Goal: Check status: Check status

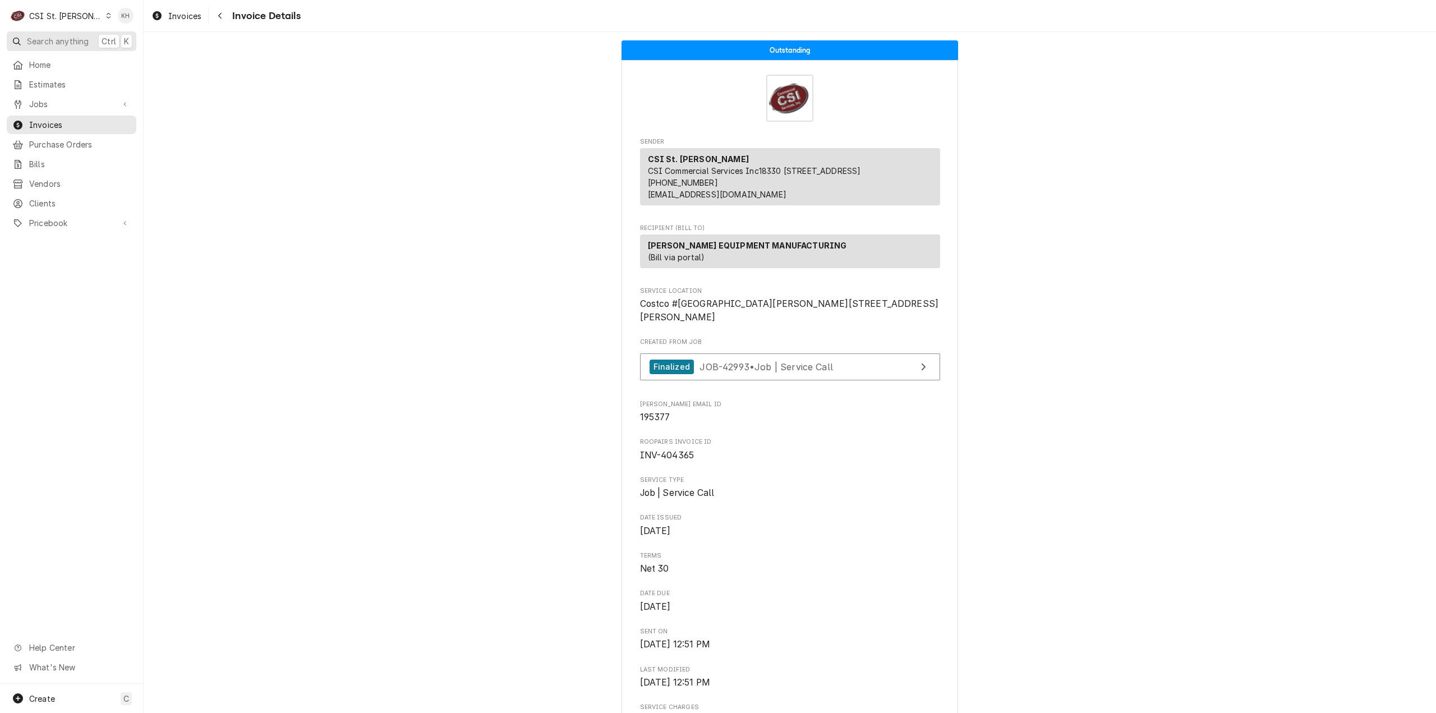
drag, startPoint x: 0, startPoint y: 0, endPoint x: 63, endPoint y: 45, distance: 77.5
click at [63, 45] on span "Search anything" at bounding box center [58, 41] width 62 height 12
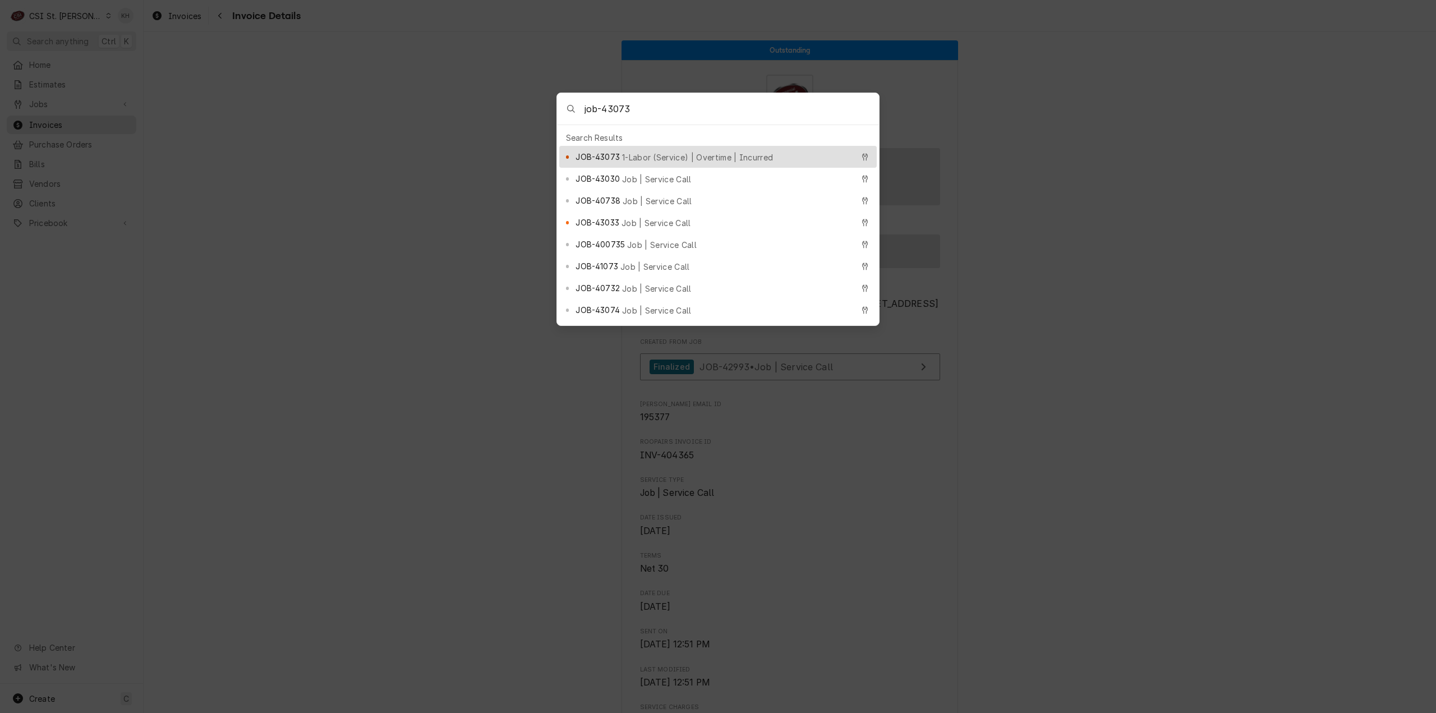
type input "job-43073"
click at [672, 155] on span "1-Labor (Service) | Overtime | Incurred" at bounding box center [697, 157] width 151 height 12
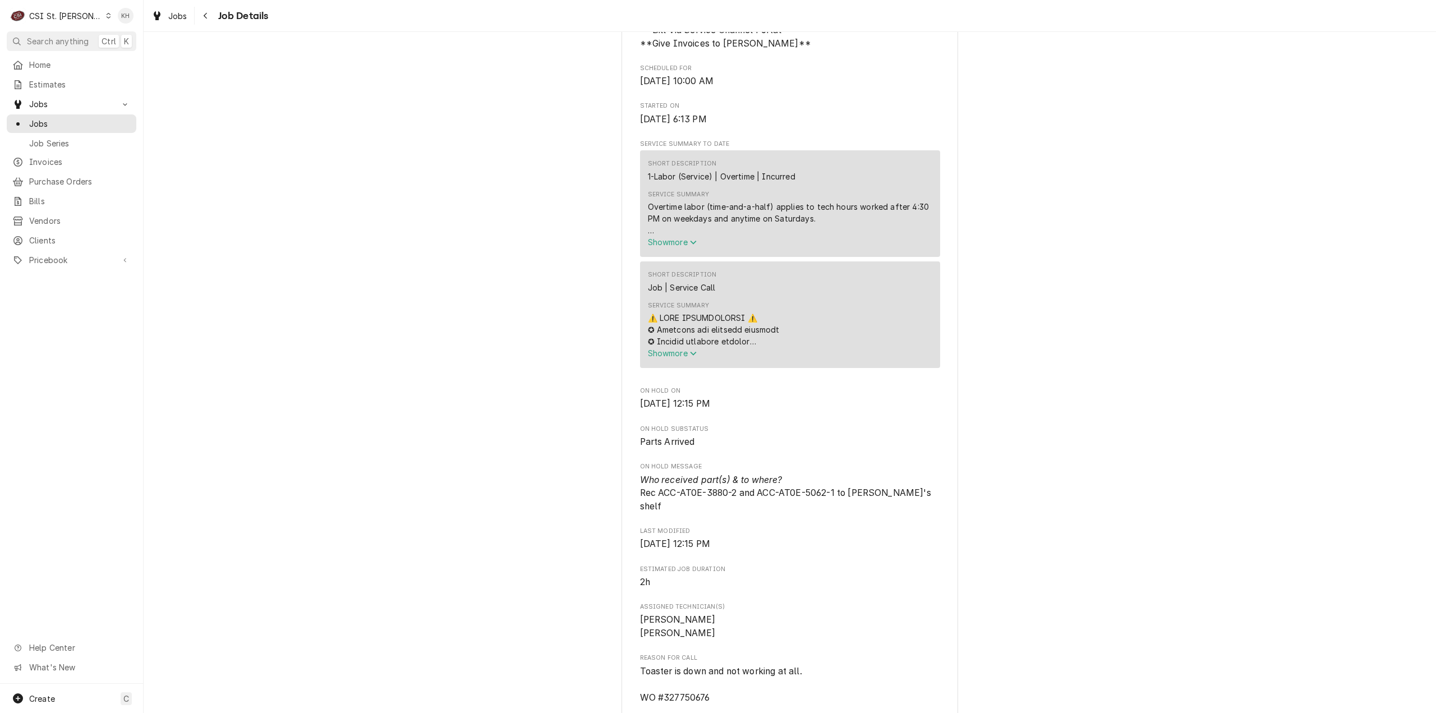
scroll to position [673, 0]
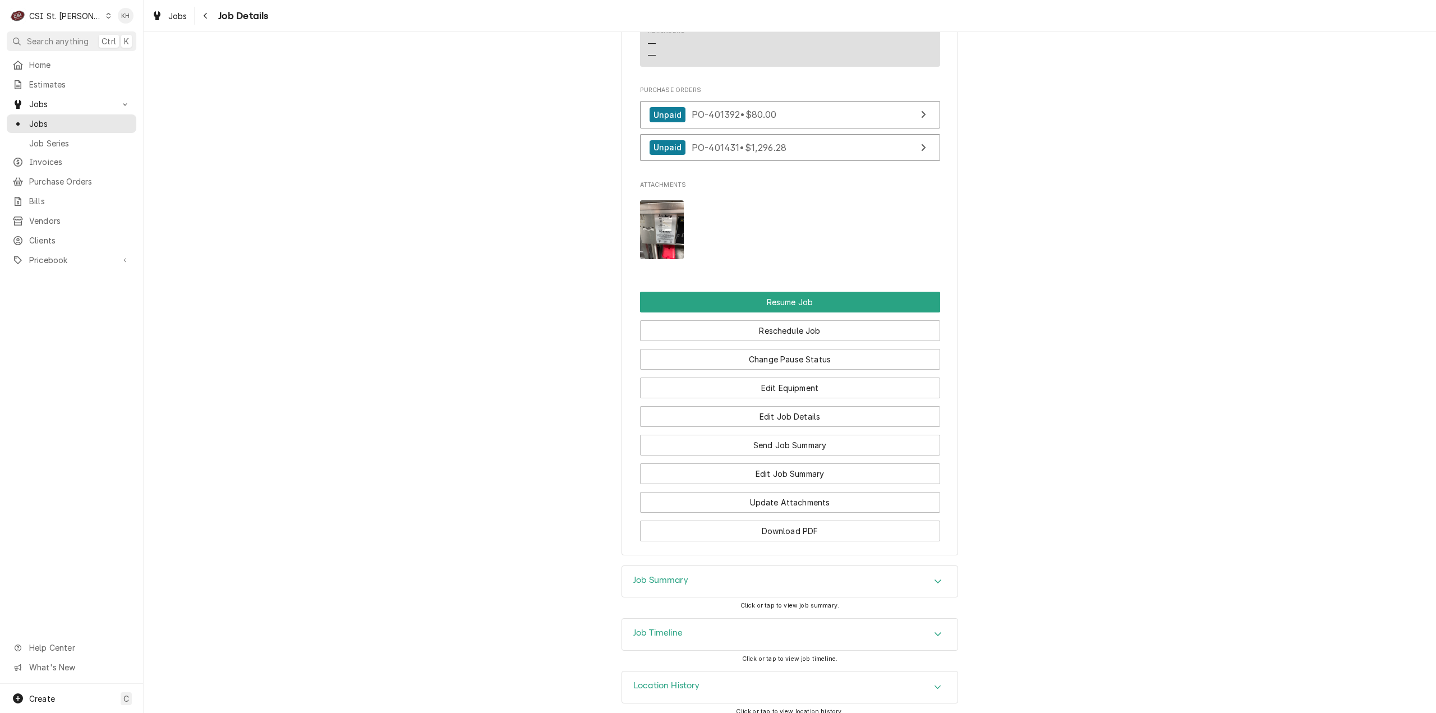
click at [683, 621] on div "Job Timeline" at bounding box center [789, 634] width 335 height 31
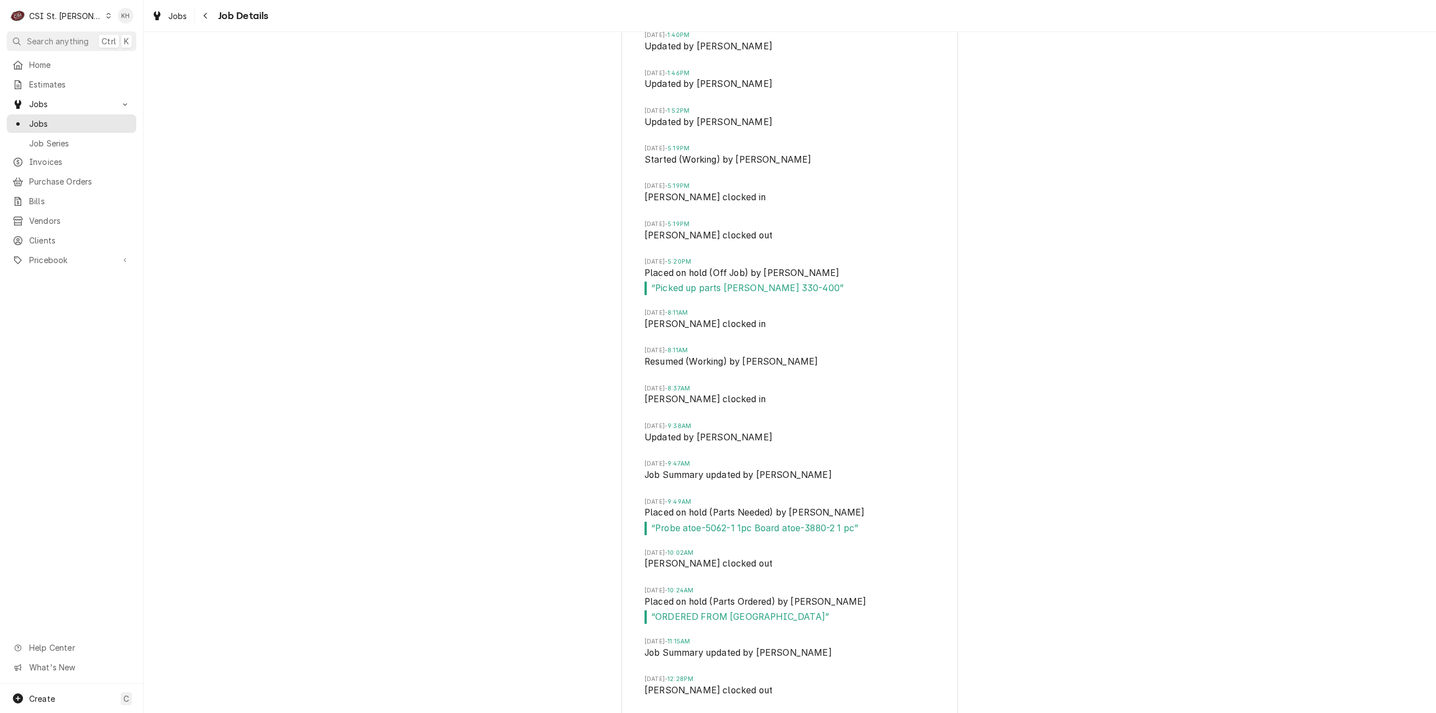
scroll to position [2817, 0]
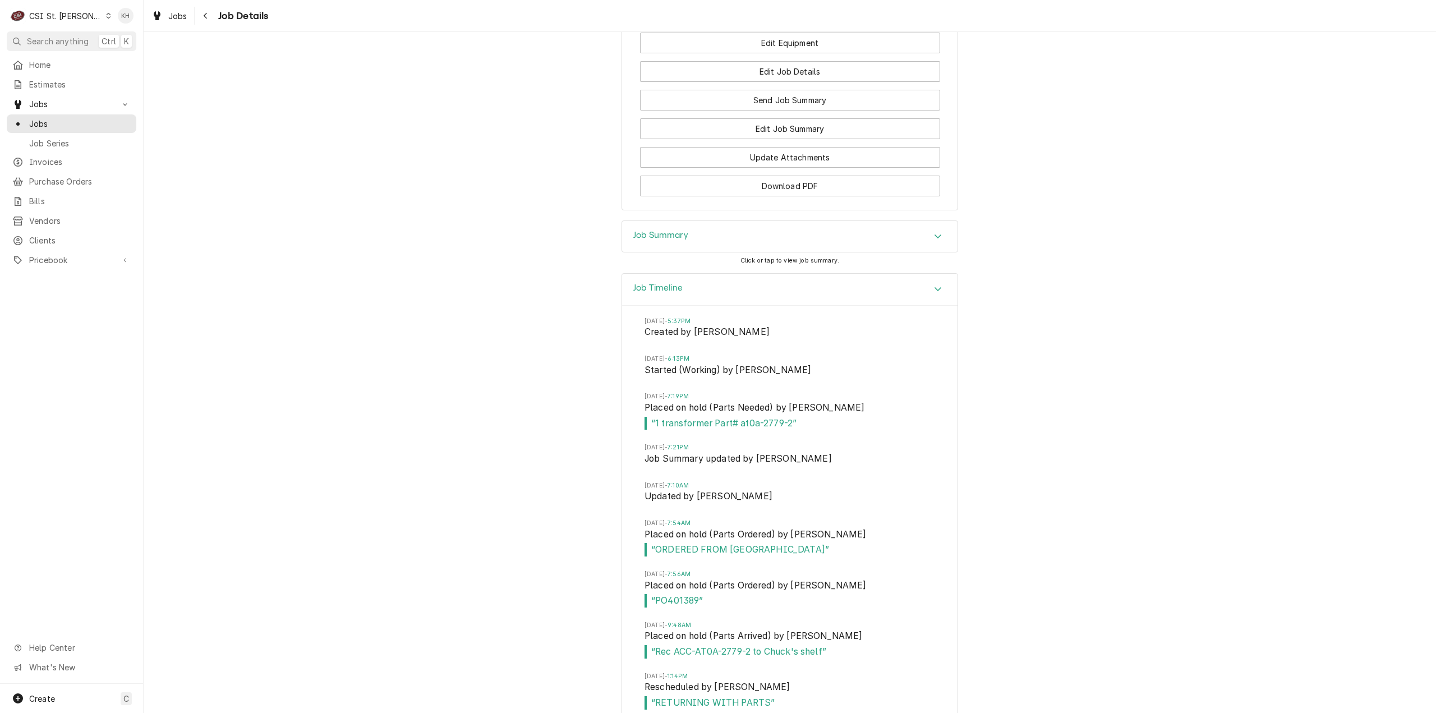
click at [675, 283] on h3 "Job Timeline" at bounding box center [657, 288] width 49 height 11
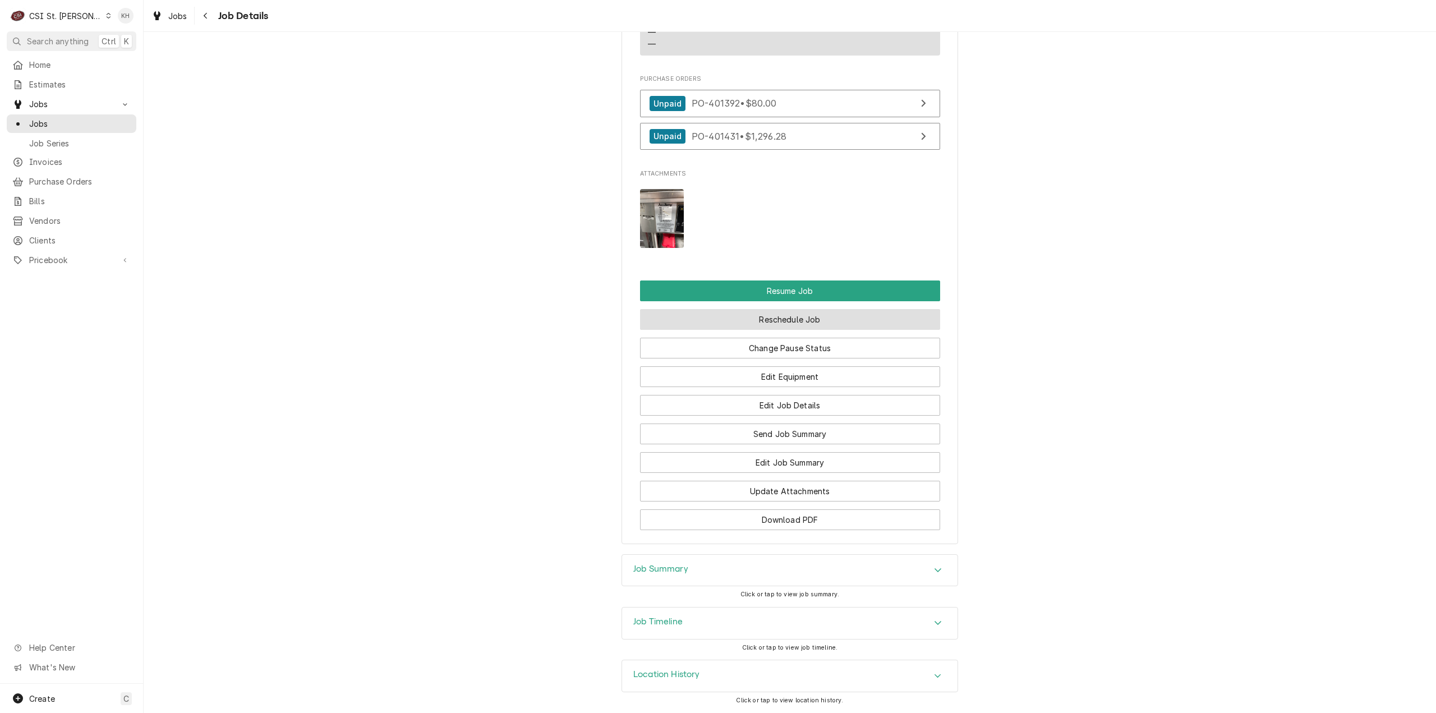
scroll to position [1574, 0]
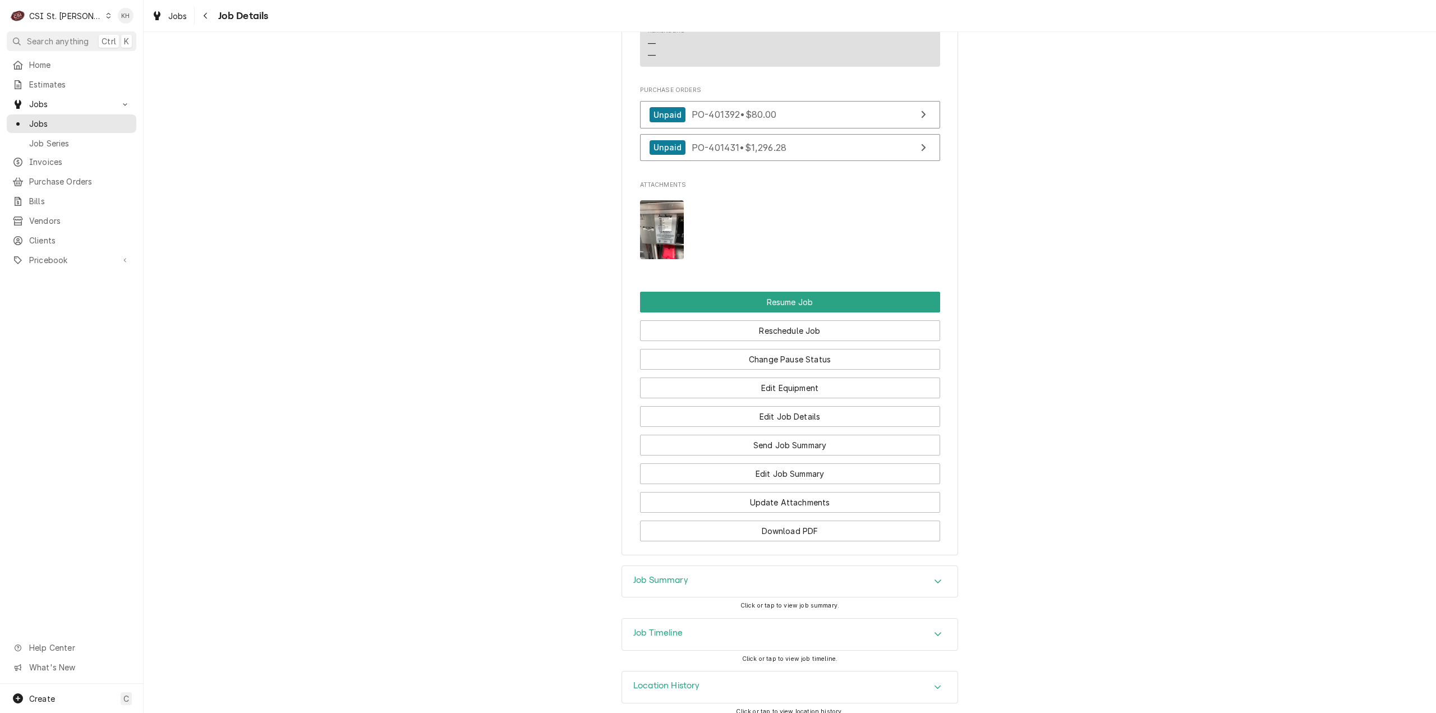
click at [717, 584] on div "Job Summary" at bounding box center [789, 581] width 335 height 31
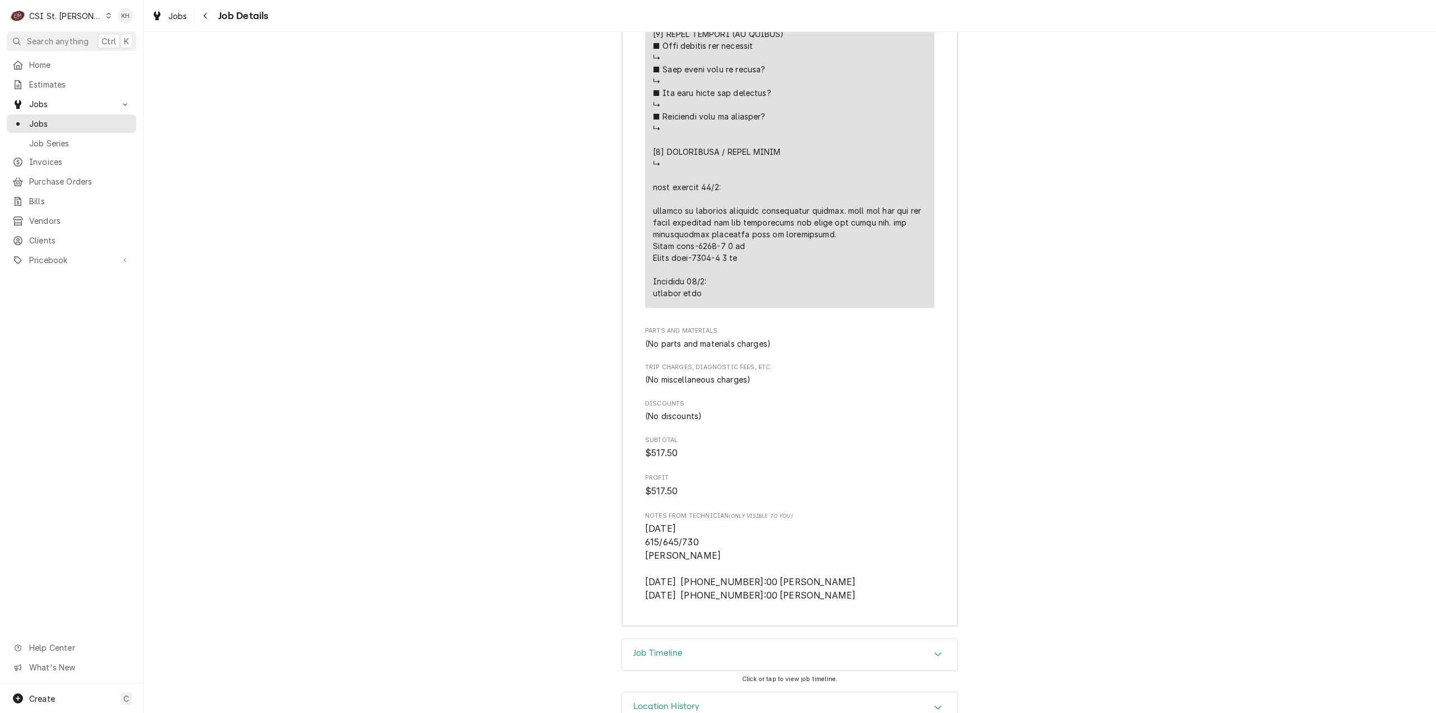
scroll to position [3189, 0]
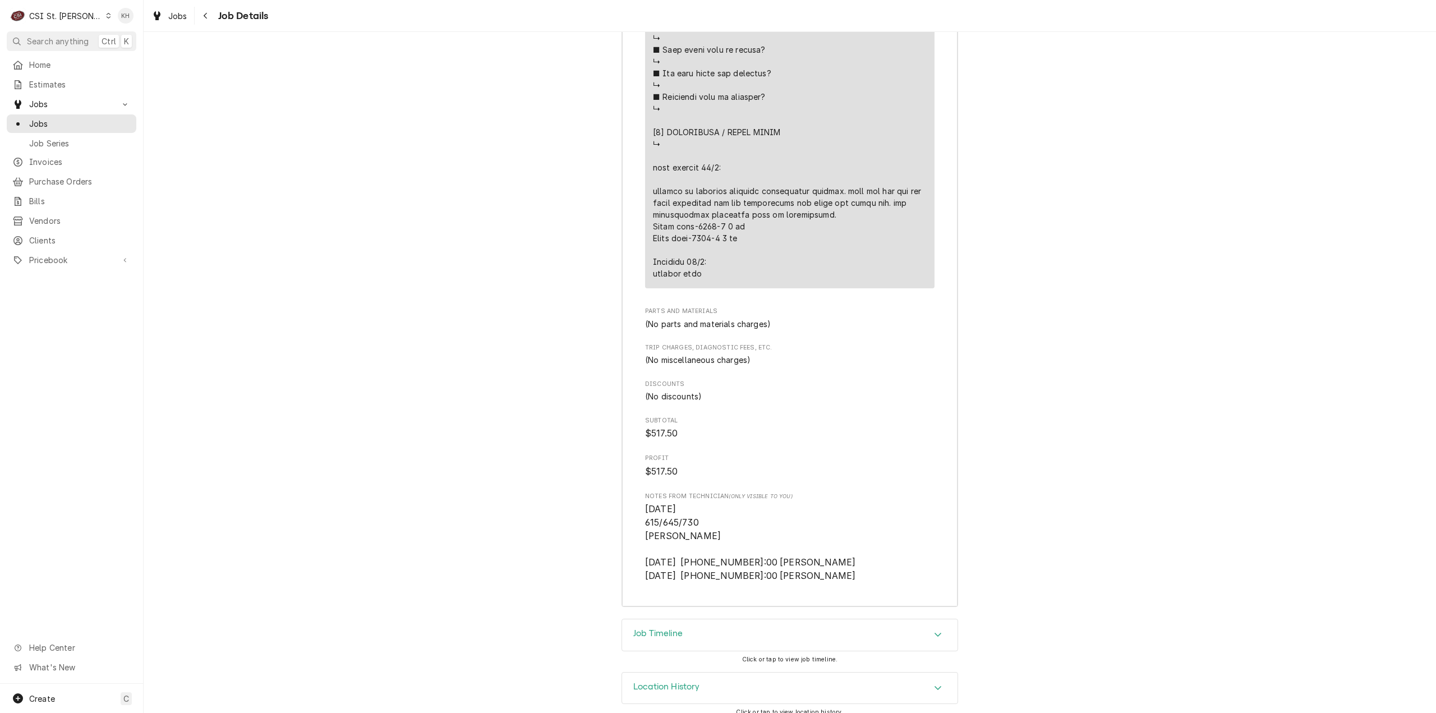
click at [732, 626] on div "Job Timeline" at bounding box center [789, 634] width 335 height 31
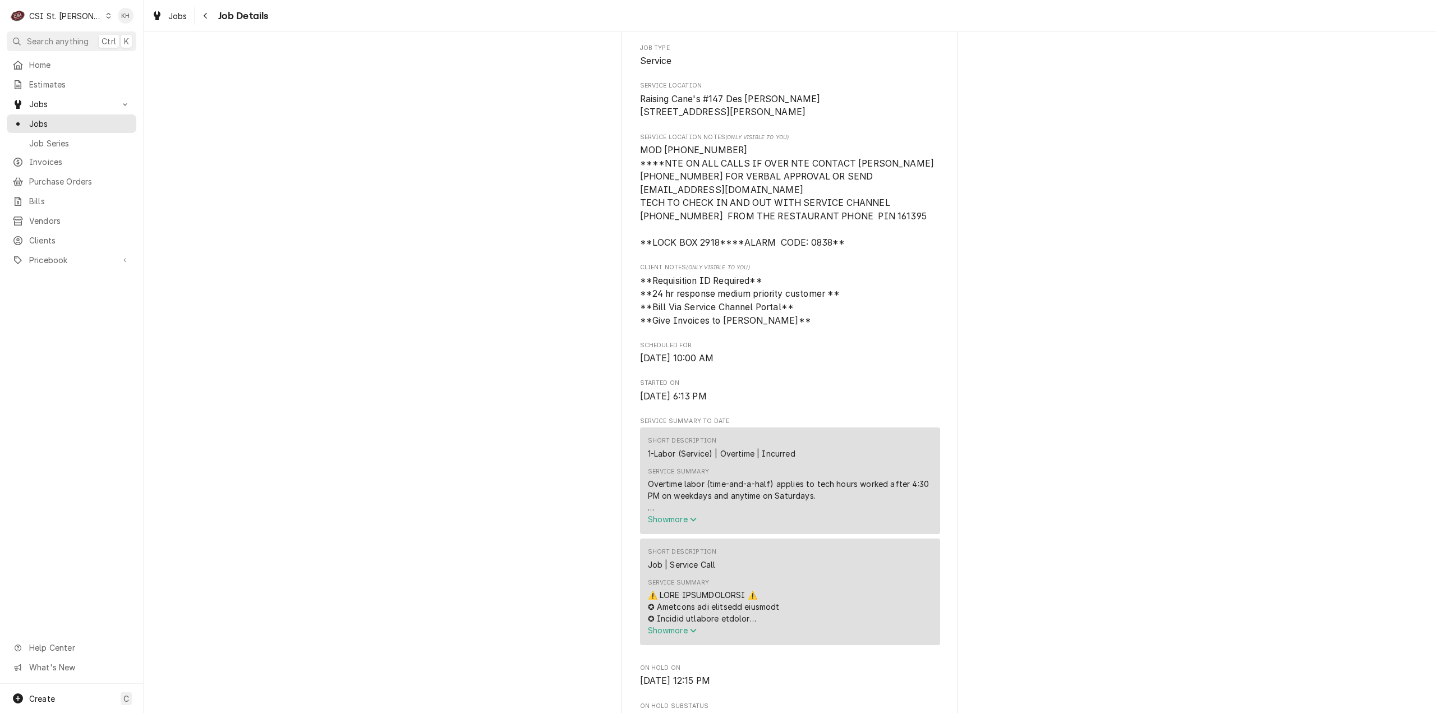
scroll to position [0, 0]
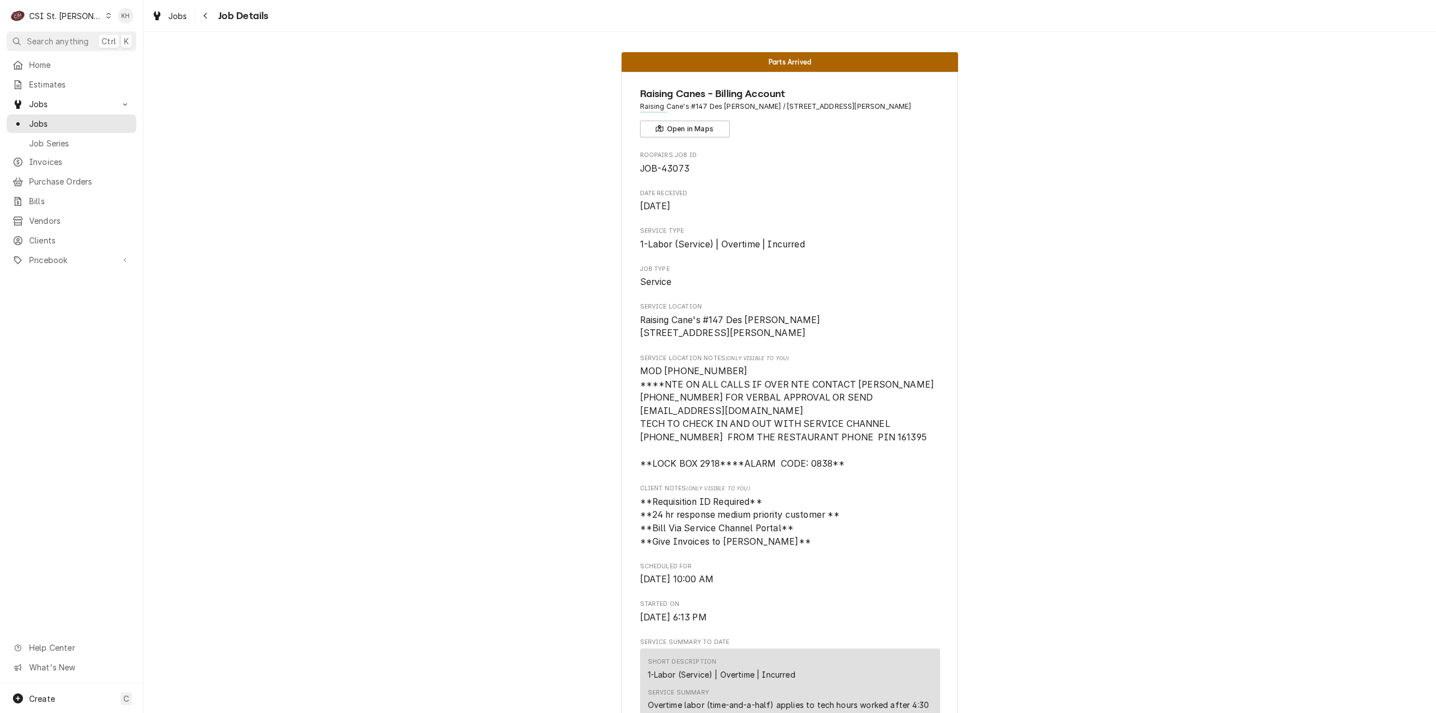
click at [71, 13] on div "CSI St. [PERSON_NAME]" at bounding box center [65, 16] width 73 height 12
click at [139, 24] on div "CSI [US_STATE][GEOGRAPHIC_DATA]" at bounding box center [172, 22] width 148 height 12
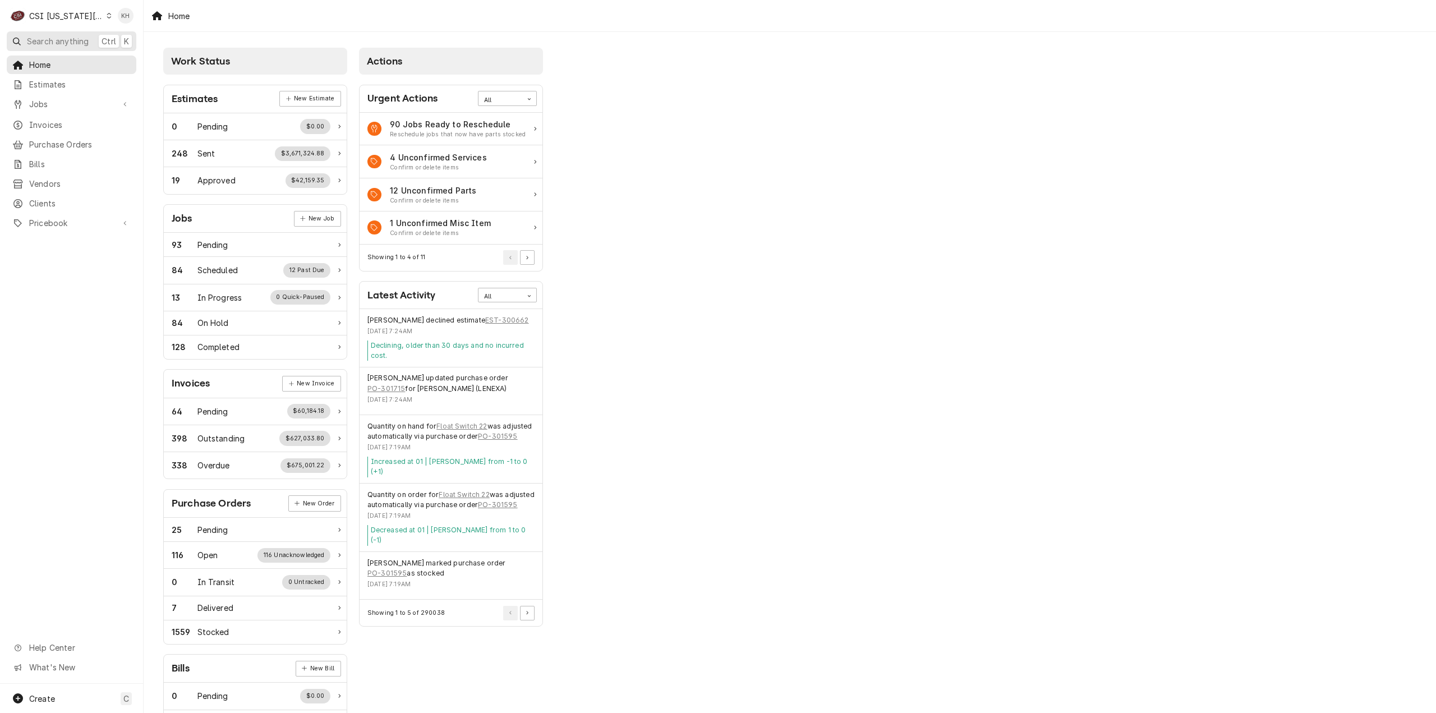
click at [93, 40] on button "Search anything Ctrl K" at bounding box center [72, 41] width 130 height 20
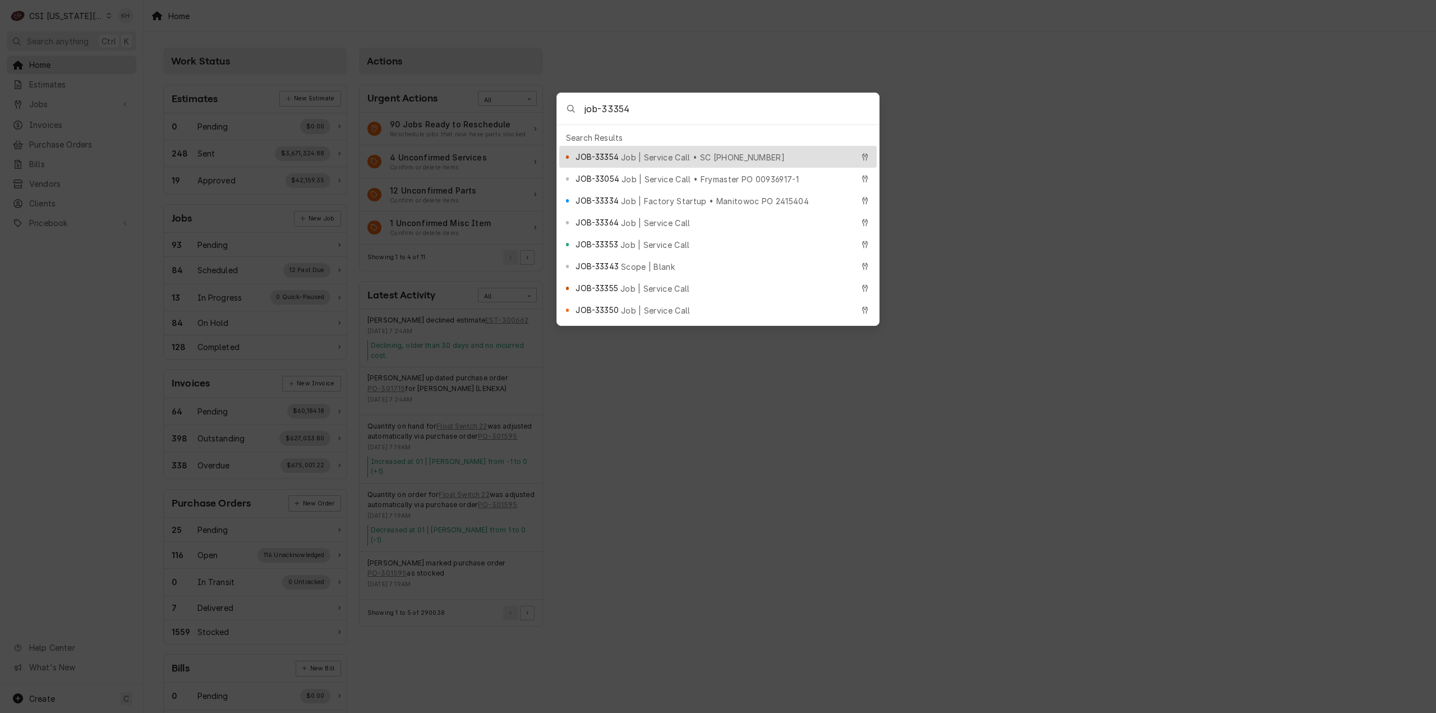
type input "job-33354"
click at [653, 150] on div "JOB-33354 Job | Service Call • SC 328310286" at bounding box center [713, 156] width 277 height 13
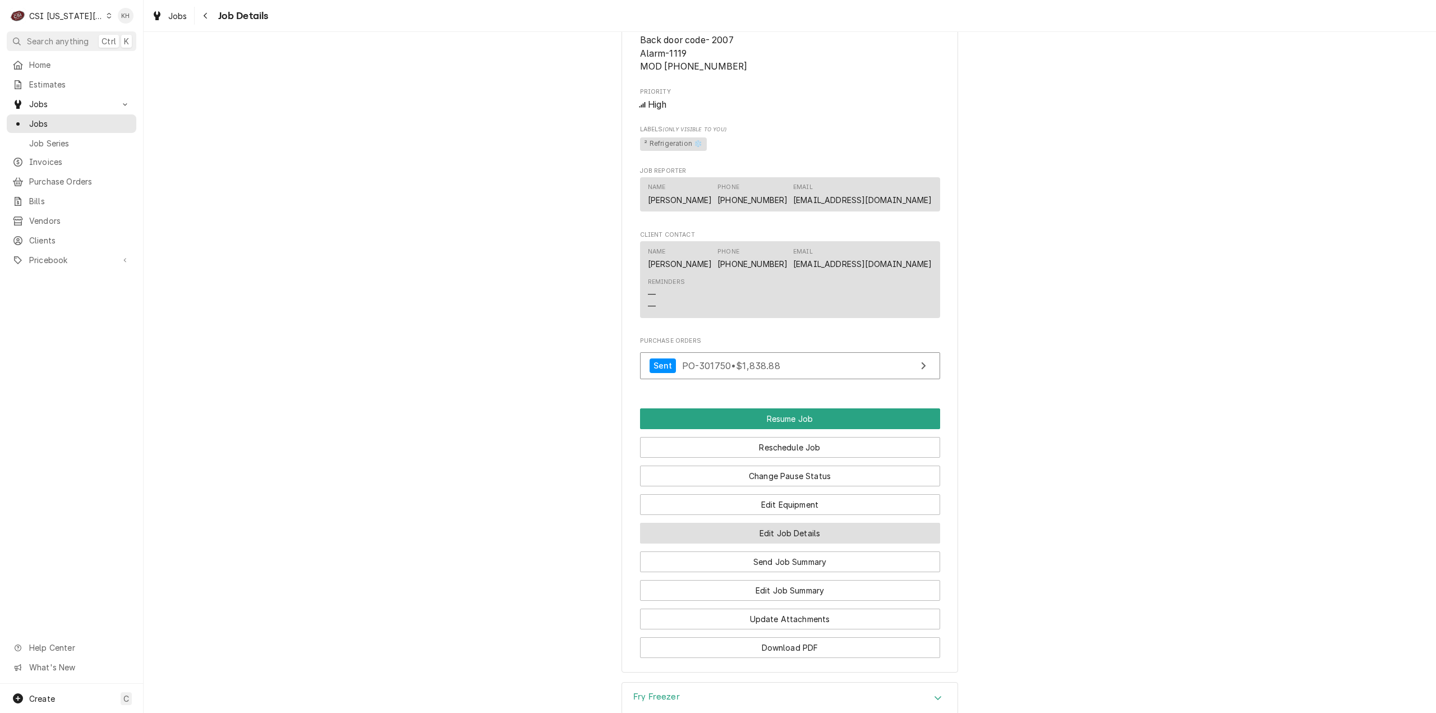
scroll to position [1753, 0]
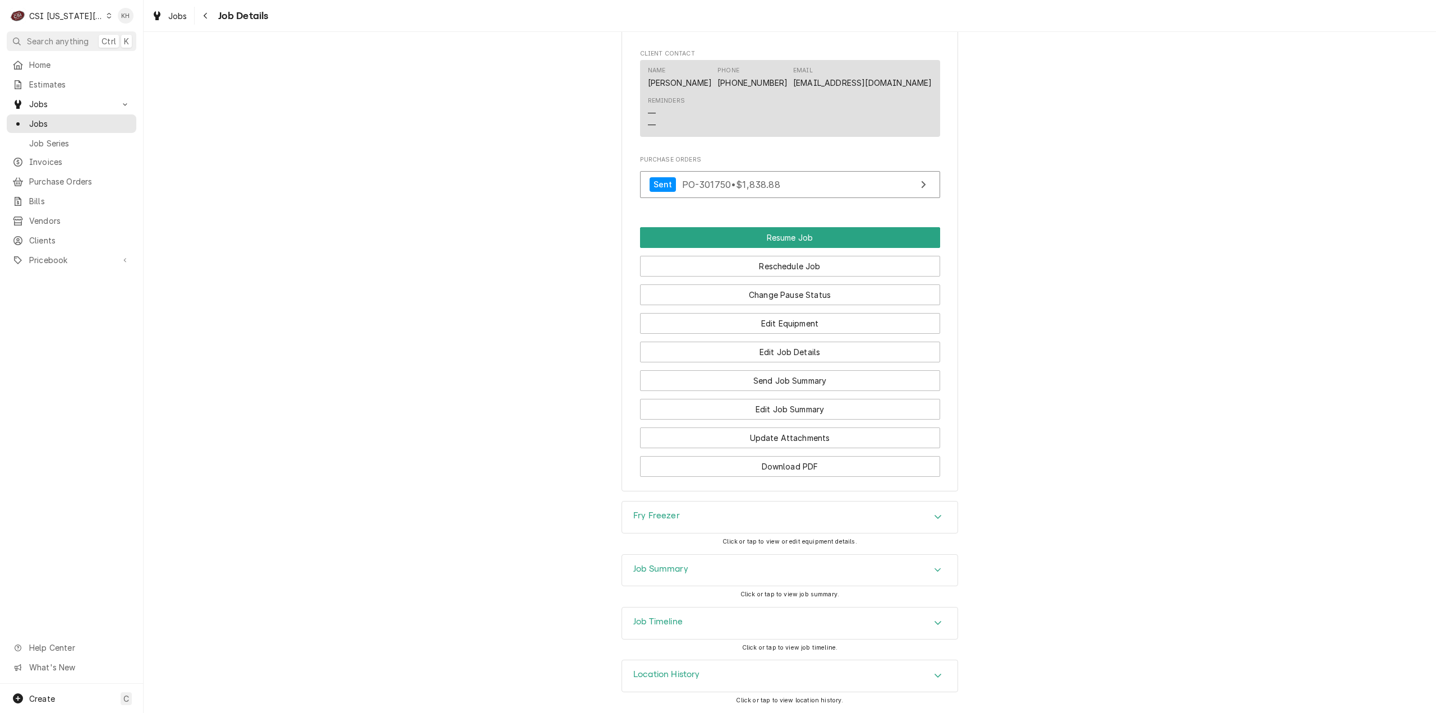
click at [700, 623] on div "Job Timeline" at bounding box center [789, 622] width 335 height 31
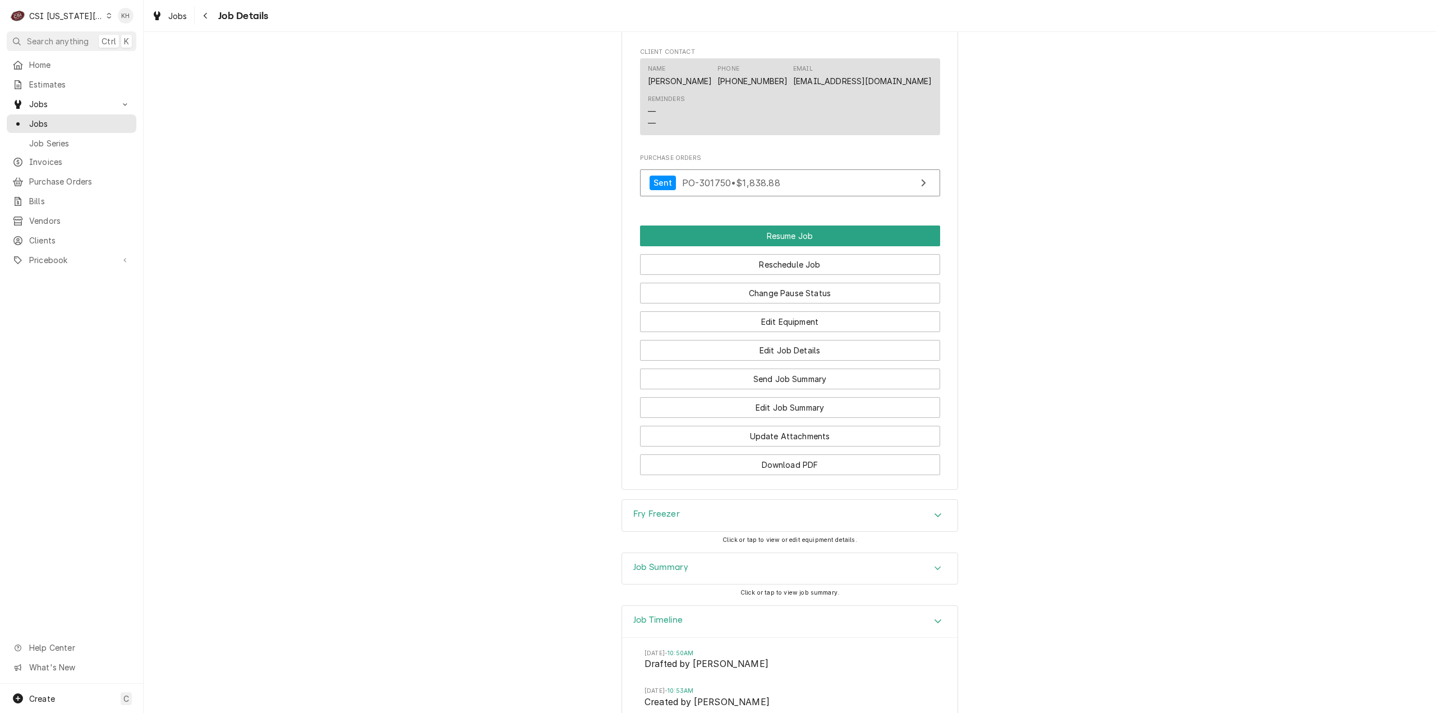
scroll to position [2146, 0]
